Goal: Task Accomplishment & Management: Use online tool/utility

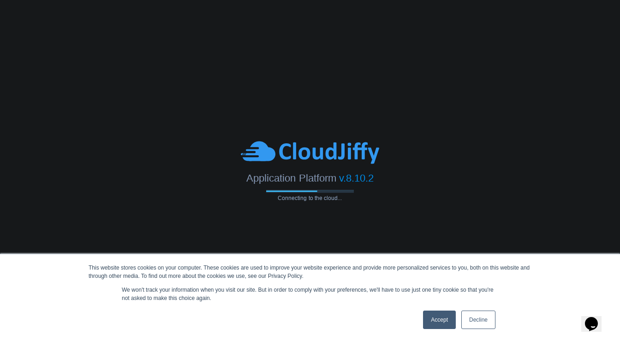
click at [441, 321] on link "Accept" at bounding box center [439, 320] width 33 height 18
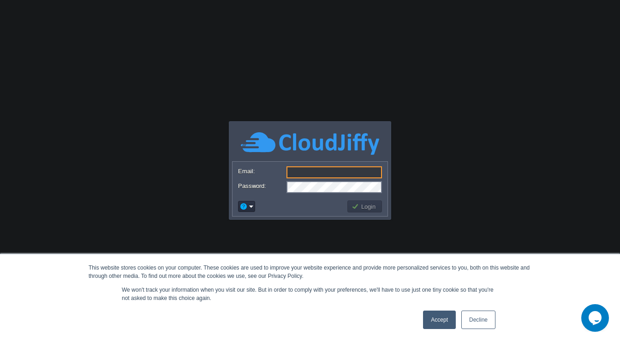
type input "[PERSON_NAME][EMAIL_ADDRESS][PERSON_NAME][DOMAIN_NAME]"
click at [430, 319] on link "Accept" at bounding box center [439, 320] width 33 height 18
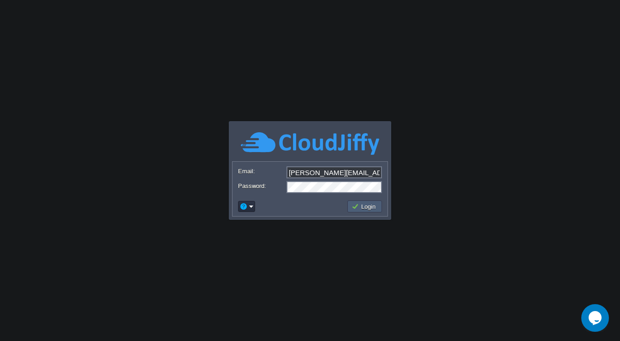
click at [357, 201] on td "Login" at bounding box center [364, 207] width 35 height 12
